Goal: Task Accomplishment & Management: Manage account settings

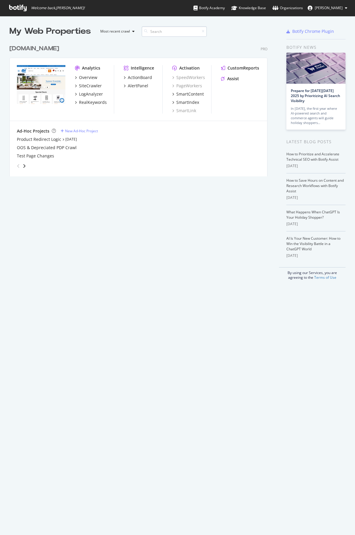
scroll to position [139, 263]
click at [45, 78] on img "grid" at bounding box center [41, 84] width 49 height 39
click at [86, 76] on div "Overview" at bounding box center [88, 78] width 18 height 6
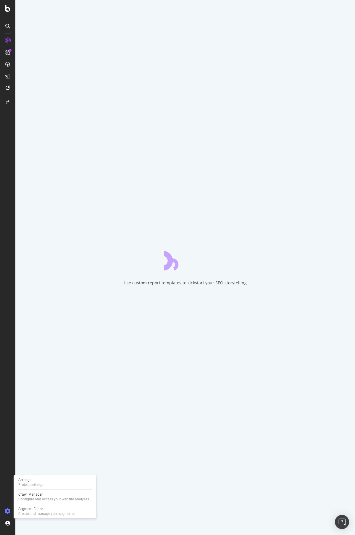
click at [8, 509] on icon at bounding box center [8, 512] width 6 height 6
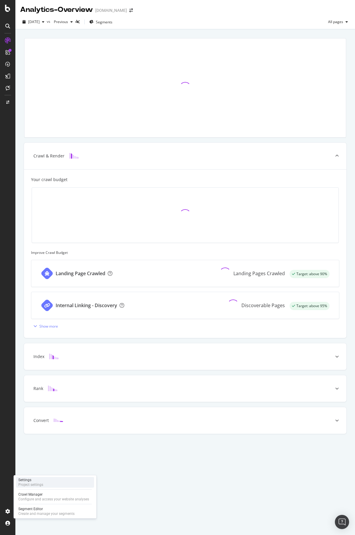
click at [53, 482] on div "Settings Project settings" at bounding box center [55, 482] width 78 height 11
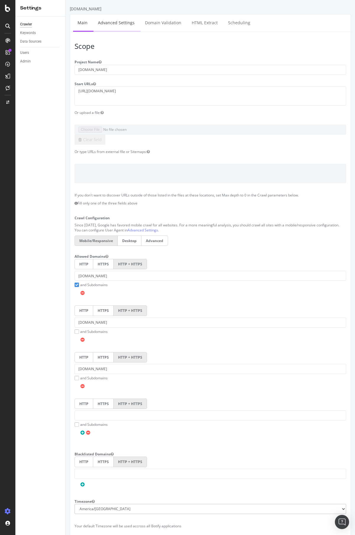
click at [120, 24] on link "Advanced Settings" at bounding box center [117, 23] width 46 height 16
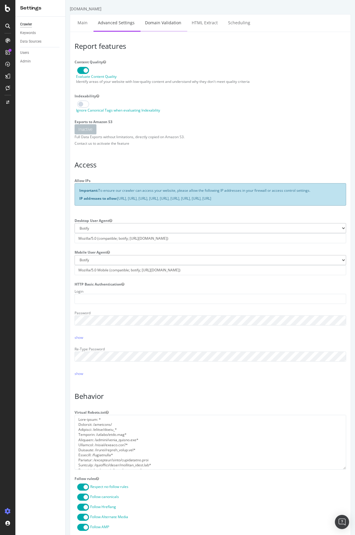
click at [165, 24] on link "Domain Validation" at bounding box center [163, 23] width 45 height 16
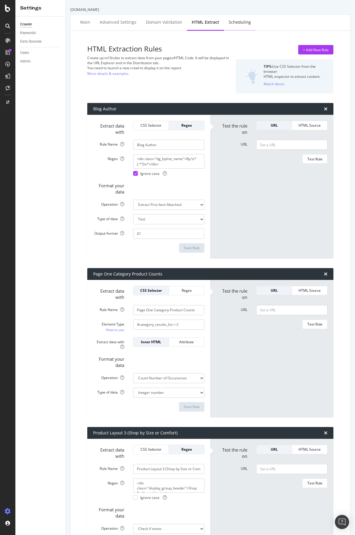
click at [237, 24] on div "Scheduling" at bounding box center [240, 22] width 22 height 6
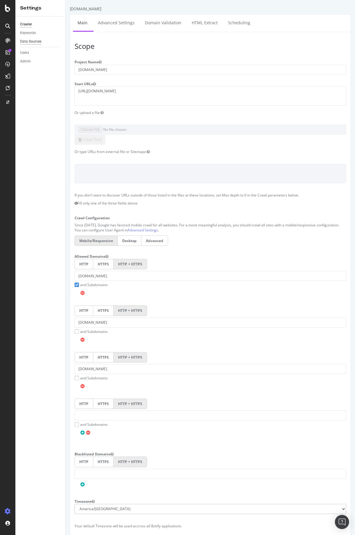
click at [31, 39] on div "Data Sources" at bounding box center [30, 41] width 21 height 6
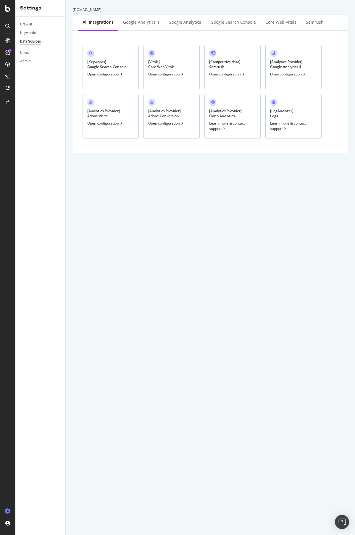
click at [103, 67] on div "[ Keywords ] Google Search Console" at bounding box center [106, 64] width 39 height 10
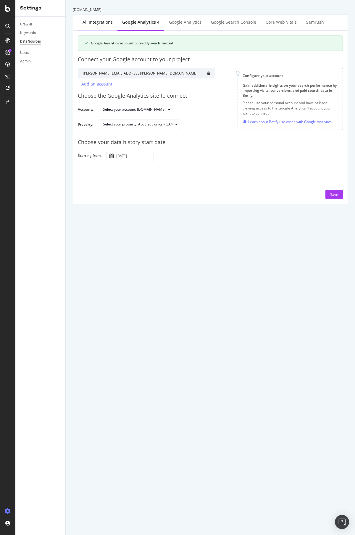
click at [98, 23] on div "All integrations" at bounding box center [98, 22] width 30 height 6
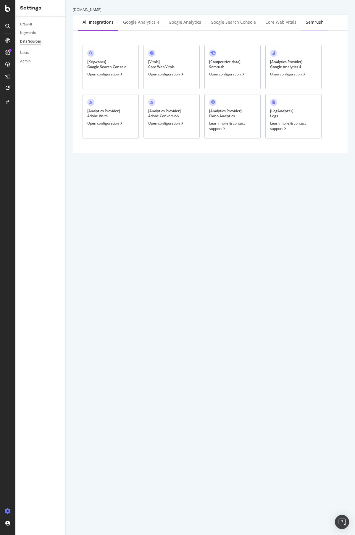
click at [310, 17] on div "Semrush" at bounding box center [314, 23] width 27 height 16
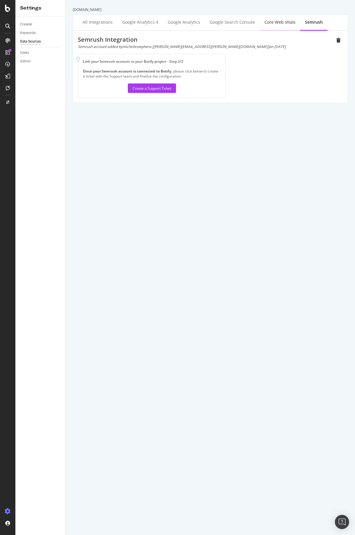
click at [281, 20] on div "Core Web Vitals" at bounding box center [280, 22] width 31 height 6
